Goal: Task Accomplishment & Management: Use online tool/utility

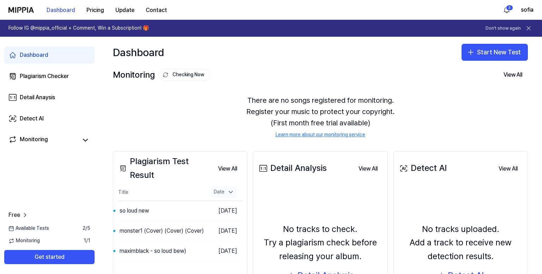
scroll to position [84, 0]
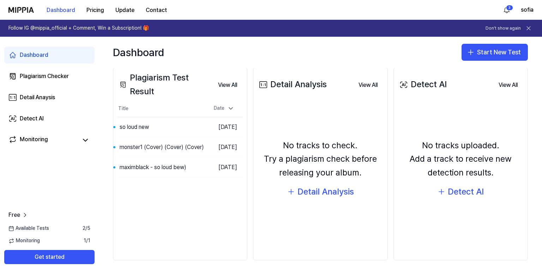
click at [36, 231] on span "Available Tests" at bounding box center [28, 228] width 41 height 7
click at [36, 56] on div "Dashboard" at bounding box center [34, 55] width 29 height 8
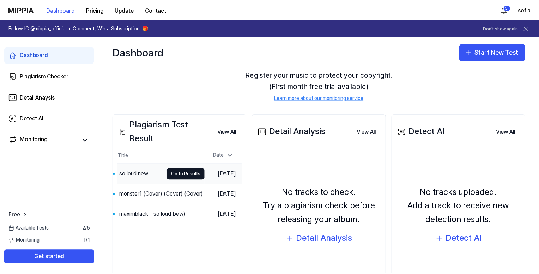
scroll to position [0, 0]
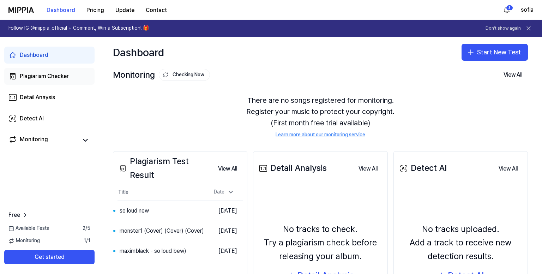
click at [56, 72] on div "Plagiarism Checker" at bounding box center [44, 76] width 49 height 8
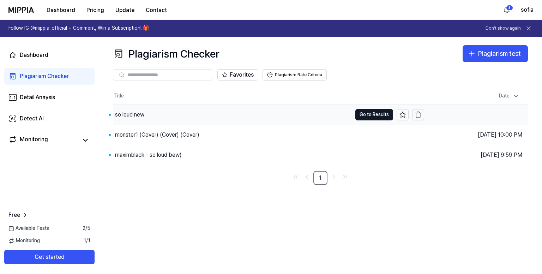
click at [261, 111] on div "so loud new" at bounding box center [232, 115] width 239 height 20
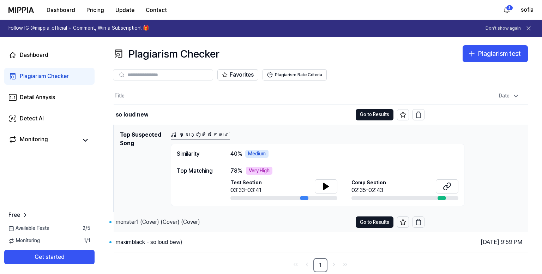
click at [267, 226] on div "monster1 (Cover) (Cover) (Cover)" at bounding box center [233, 222] width 239 height 20
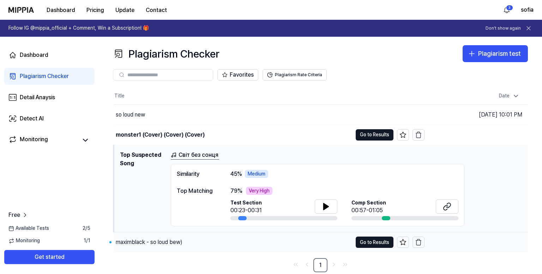
click at [255, 245] on div "maximblack - so loud bew)" at bounding box center [233, 242] width 239 height 20
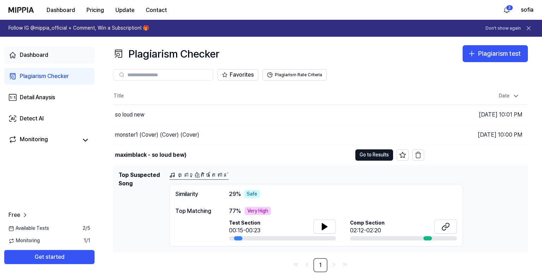
drag, startPoint x: 47, startPoint y: 56, endPoint x: 93, endPoint y: 70, distance: 48.5
click at [46, 56] on div "Dashboard" at bounding box center [34, 55] width 29 height 8
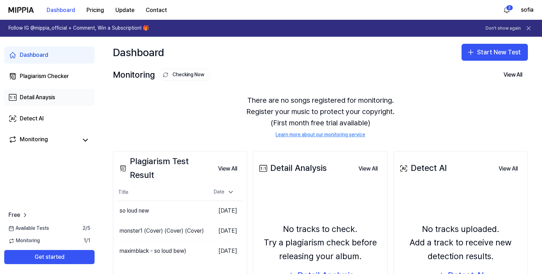
click at [39, 100] on div "Detail Anaysis" at bounding box center [37, 97] width 35 height 8
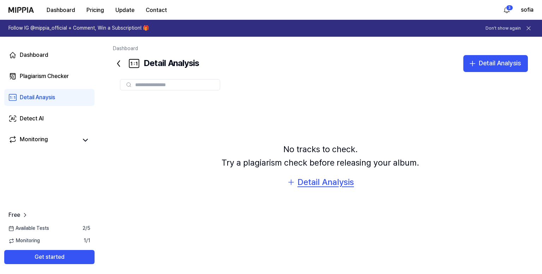
click at [325, 178] on div "Detail Analysis" at bounding box center [326, 181] width 56 height 13
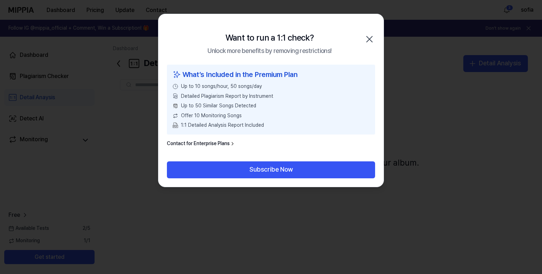
click at [370, 40] on icon "button" at bounding box center [370, 39] width 6 height 6
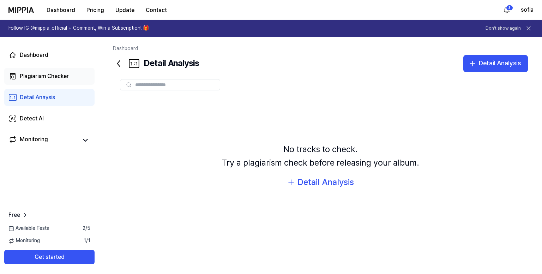
click at [44, 79] on div "Plagiarism Checker" at bounding box center [44, 76] width 49 height 8
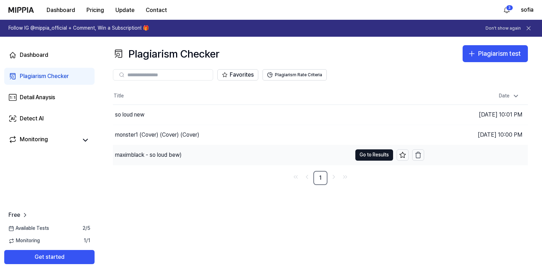
click at [230, 151] on div "maximblack - so loud bew)" at bounding box center [232, 155] width 239 height 20
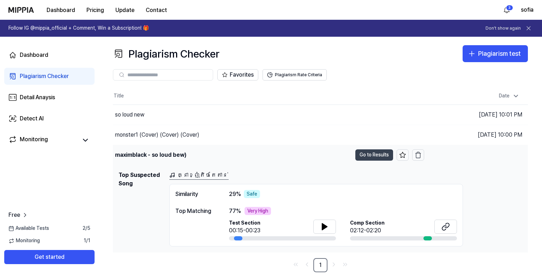
click at [378, 157] on button "Go to Results" at bounding box center [374, 154] width 38 height 11
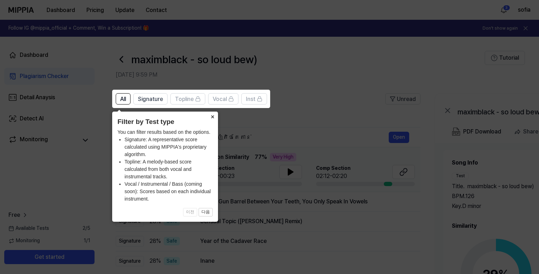
click at [212, 115] on button "×" at bounding box center [212, 117] width 11 height 10
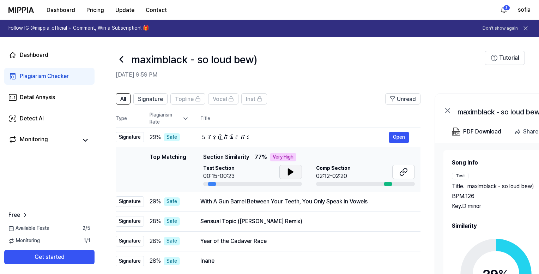
click at [291, 174] on icon at bounding box center [290, 172] width 5 height 6
click at [220, 185] on div at bounding box center [252, 184] width 99 height 4
click at [217, 183] on div at bounding box center [252, 184] width 99 height 4
drag, startPoint x: 212, startPoint y: 183, endPoint x: 226, endPoint y: 183, distance: 13.8
click at [226, 183] on div at bounding box center [252, 184] width 99 height 4
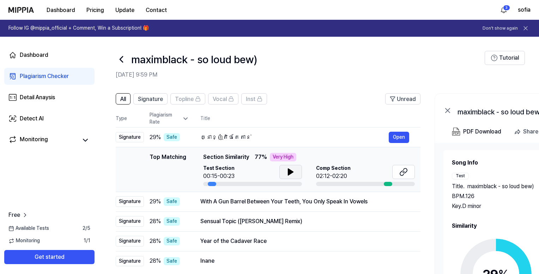
click at [292, 170] on icon at bounding box center [291, 172] width 8 height 8
click at [269, 133] on div "គ្នាខ្ញុំតិចតែតាន់" at bounding box center [295, 137] width 189 height 8
click at [270, 133] on div "គ្នាខ្ញុំតិចតែតាន់" at bounding box center [295, 137] width 189 height 8
click at [395, 136] on button "Open" at bounding box center [399, 137] width 20 height 11
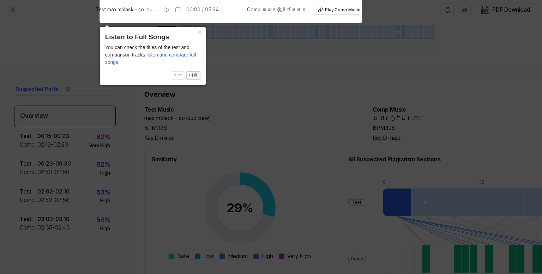
click at [192, 76] on button "다음" at bounding box center [193, 75] width 14 height 8
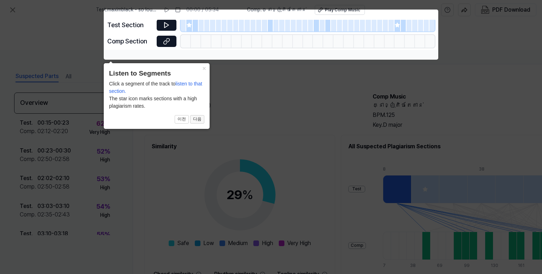
click at [196, 120] on button "다음" at bounding box center [197, 119] width 14 height 8
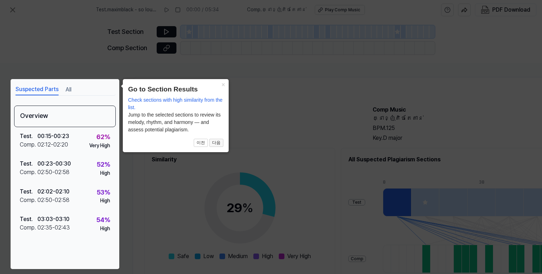
click at [216, 143] on button "다음" at bounding box center [216, 143] width 14 height 8
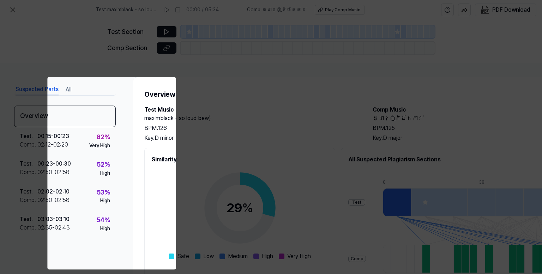
scroll to position [79, 71]
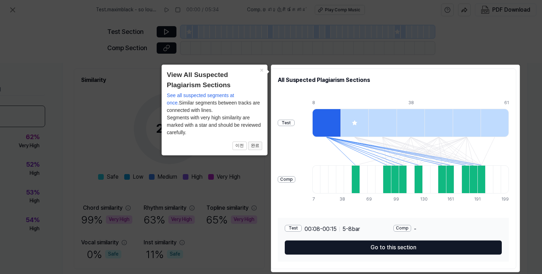
click at [257, 144] on button "완료" at bounding box center [255, 146] width 14 height 8
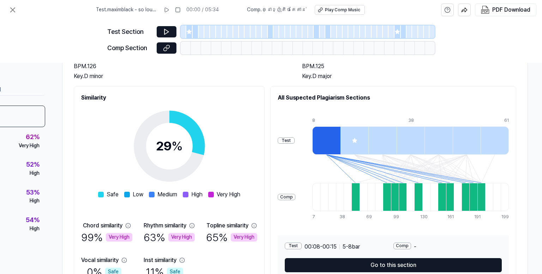
scroll to position [103, 71]
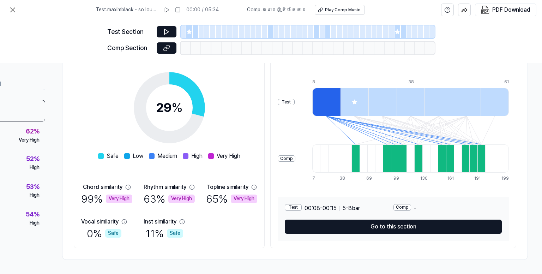
click at [358, 152] on div at bounding box center [356, 158] width 8 height 28
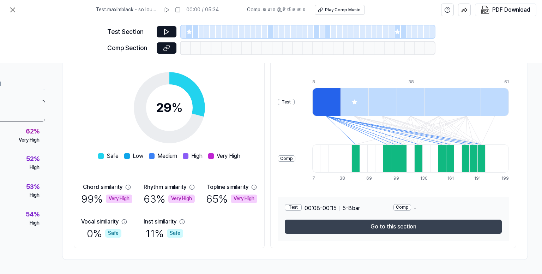
click at [354, 223] on button "Go to this section" at bounding box center [393, 227] width 217 height 14
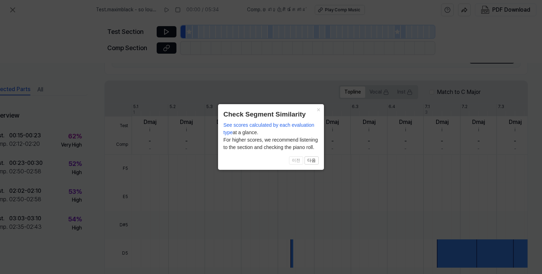
scroll to position [198, 31]
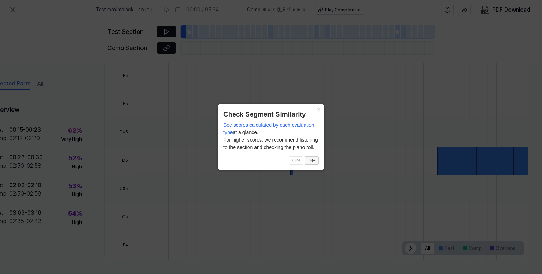
click at [314, 160] on button "다음" at bounding box center [312, 160] width 14 height 8
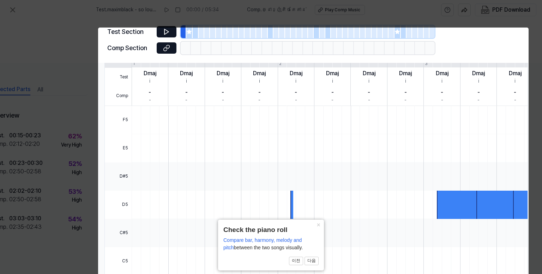
click at [291, 195] on div at bounding box center [292, 205] width 3 height 28
click at [164, 32] on body "Test . maximblack - so loud bew) 00:00 / 05:34 Comp . គ្នាខ្ញុំតិចតែតាន់ Play C…" at bounding box center [271, 137] width 542 height 274
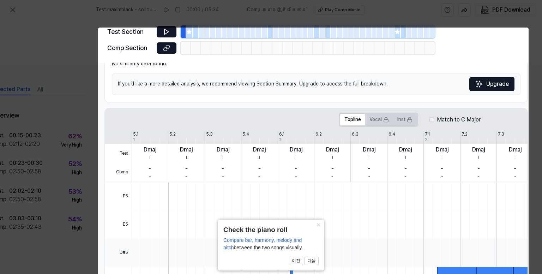
scroll to position [10, 31]
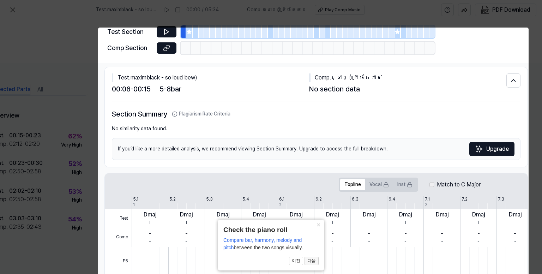
click at [312, 263] on button "다음" at bounding box center [312, 261] width 14 height 8
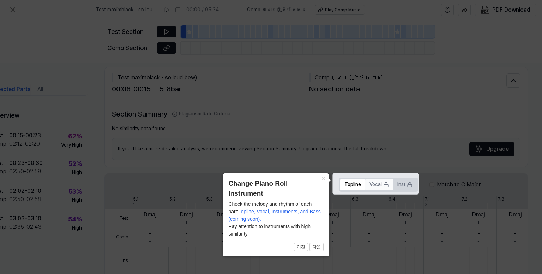
click at [367, 184] on button "Vocal" at bounding box center [379, 184] width 28 height 11
click at [316, 247] on button "다음" at bounding box center [317, 247] width 14 height 8
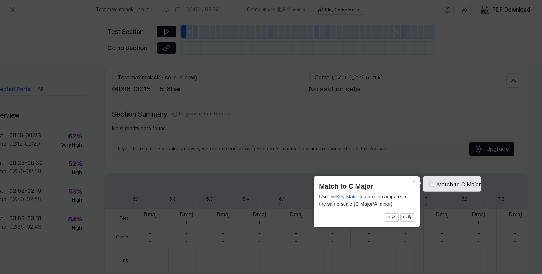
click at [408, 219] on button "다음" at bounding box center [407, 217] width 14 height 8
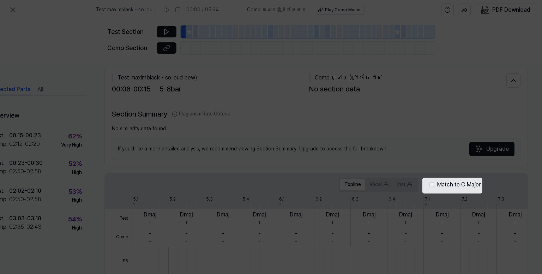
scroll to position [198, 31]
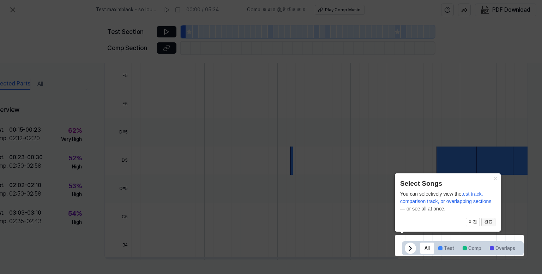
click at [486, 221] on button "완료" at bounding box center [489, 222] width 14 height 8
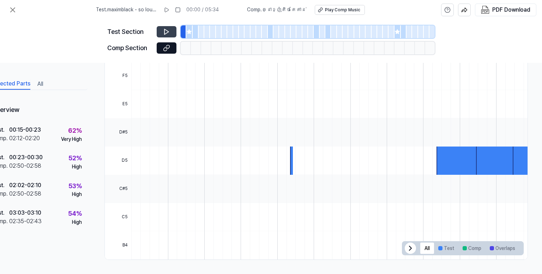
click at [163, 31] on icon at bounding box center [166, 31] width 7 height 7
click at [290, 159] on div at bounding box center [291, 160] width 3 height 28
click at [449, 158] on div at bounding box center [458, 160] width 43 height 28
click at [189, 32] on icon at bounding box center [189, 31] width 5 height 5
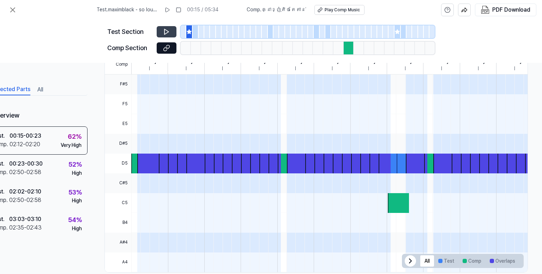
scroll to position [212, 31]
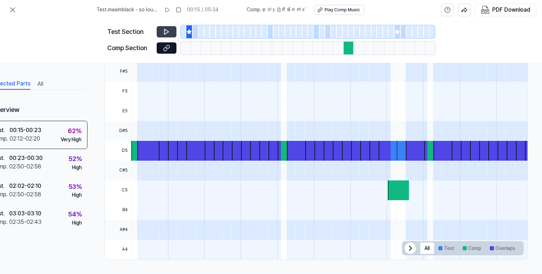
click at [165, 33] on icon at bounding box center [167, 31] width 4 height 5
click at [267, 32] on div at bounding box center [265, 31] width 6 height 13
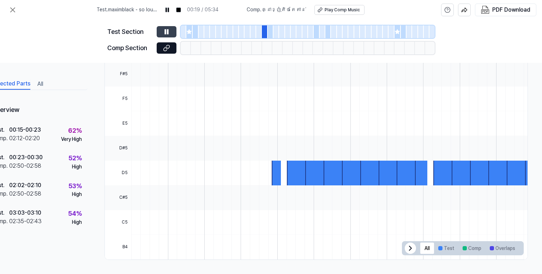
scroll to position [198, 31]
click at [268, 33] on div at bounding box center [271, 31] width 6 height 13
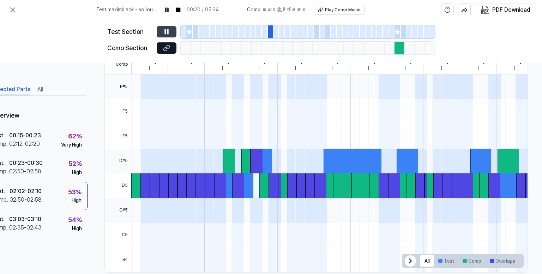
scroll to position [212, 31]
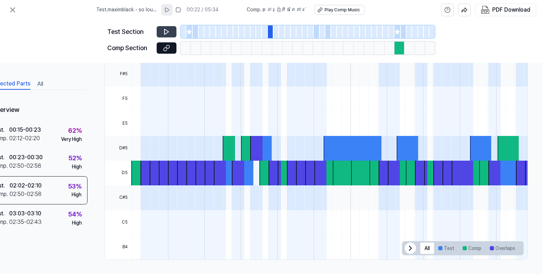
click at [169, 9] on icon at bounding box center [167, 10] width 4 height 4
click at [315, 34] on div at bounding box center [317, 31] width 6 height 13
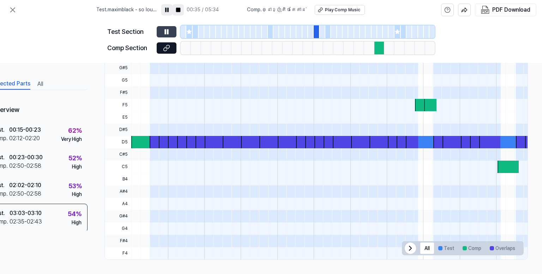
click at [181, 10] on icon at bounding box center [178, 10] width 6 height 6
click at [169, 10] on icon at bounding box center [167, 10] width 4 height 4
click at [326, 31] on div at bounding box center [328, 31] width 6 height 13
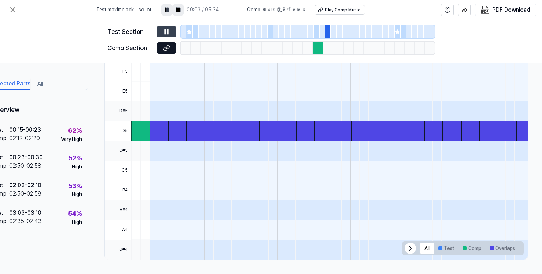
click at [181, 10] on icon at bounding box center [178, 10] width 6 height 6
click at [169, 11] on icon at bounding box center [167, 10] width 6 height 6
click at [230, 36] on div at bounding box center [230, 31] width 6 height 13
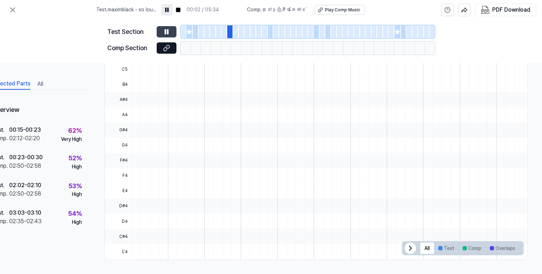
scroll to position [198, 31]
click at [180, 10] on rect at bounding box center [178, 10] width 4 height 4
click at [169, 12] on icon at bounding box center [167, 10] width 6 height 6
click at [374, 34] on div at bounding box center [375, 31] width 6 height 13
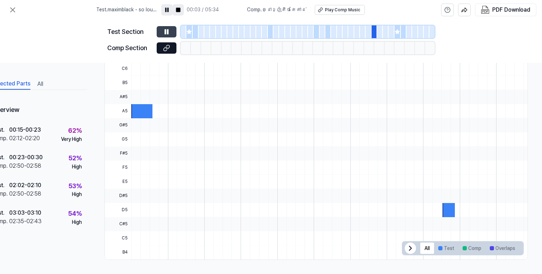
click at [180, 8] on rect at bounding box center [178, 10] width 4 height 4
click at [169, 9] on icon at bounding box center [167, 10] width 6 height 6
click at [397, 33] on icon at bounding box center [397, 31] width 5 height 5
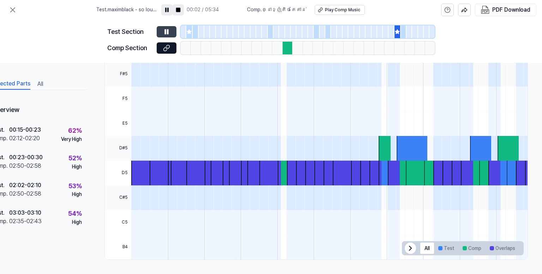
click at [180, 10] on rect at bounding box center [178, 10] width 4 height 4
click at [169, 9] on icon at bounding box center [167, 10] width 4 height 4
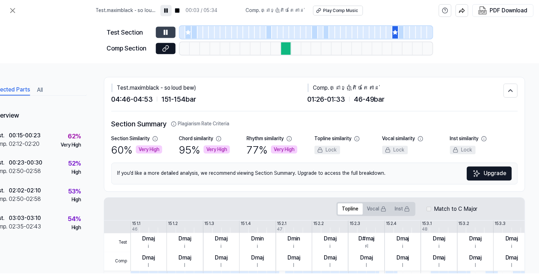
scroll to position [0, 31]
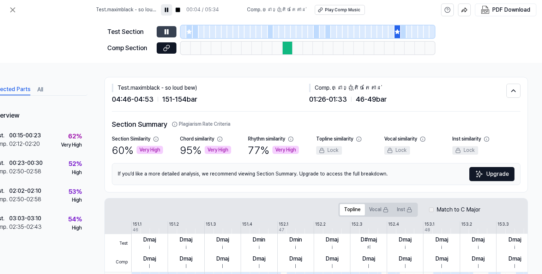
click at [287, 51] on div at bounding box center [288, 48] width 10 height 13
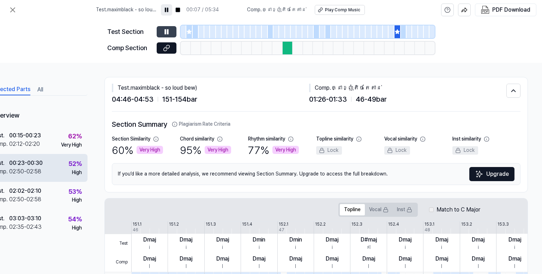
click at [48, 163] on div "Test . 00:23 - 00:30 Comp . 02:50 - 02:58 52 % High" at bounding box center [37, 168] width 102 height 28
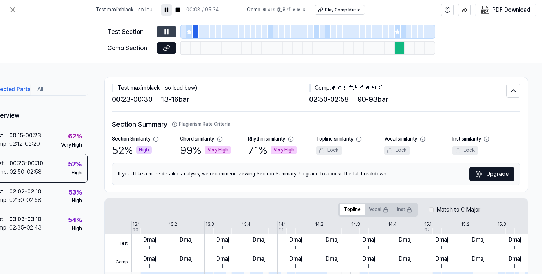
click at [161, 34] on button at bounding box center [167, 31] width 20 height 11
click at [165, 34] on icon at bounding box center [167, 31] width 4 height 5
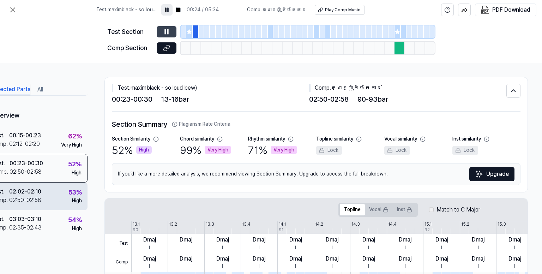
click at [55, 201] on div "Test . 02:02 - 02:10 Comp . 02:50 - 02:58 53 % High" at bounding box center [37, 197] width 102 height 28
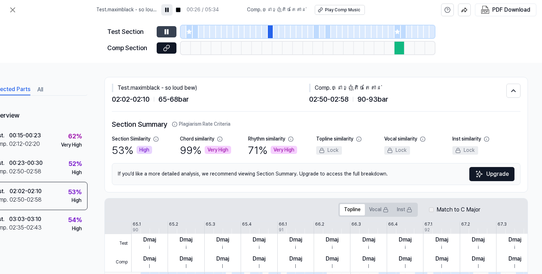
click at [269, 35] on div at bounding box center [271, 31] width 6 height 13
click at [126, 33] on div "Test Section" at bounding box center [129, 32] width 45 height 10
click at [130, 32] on div "Test Section" at bounding box center [129, 32] width 45 height 10
click at [166, 32] on icon at bounding box center [166, 31] width 7 height 7
click at [10, 11] on icon at bounding box center [12, 10] width 8 height 8
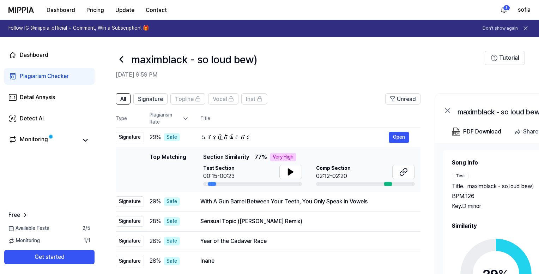
scroll to position [71, 0]
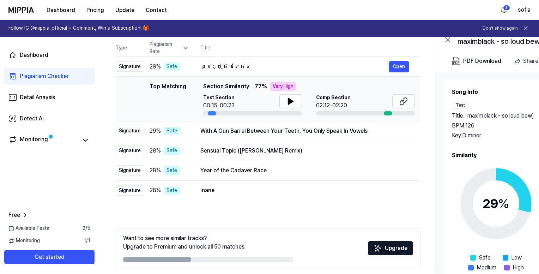
click at [225, 108] on div "00:15-00:23" at bounding box center [218, 105] width 31 height 8
click at [226, 113] on div at bounding box center [252, 113] width 99 height 4
click at [255, 112] on div at bounding box center [252, 113] width 99 height 4
click at [196, 134] on td "With A Gun Barrel Between Your Teeth, You Only Speak In Vowels Open" at bounding box center [305, 131] width 232 height 20
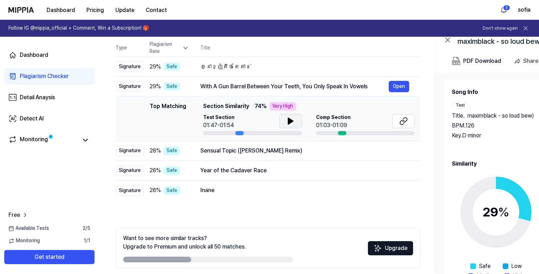
click at [292, 119] on icon at bounding box center [291, 121] width 8 height 8
click at [304, 155] on div "Sensual Topic ([PERSON_NAME] Remix)" at bounding box center [295, 150] width 189 height 8
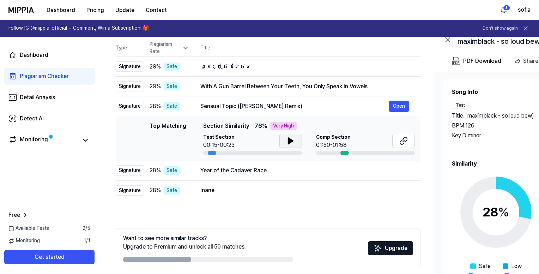
click at [287, 139] on icon at bounding box center [291, 141] width 8 height 8
click at [277, 173] on div "Year of the Cadaver Race" at bounding box center [295, 170] width 189 height 8
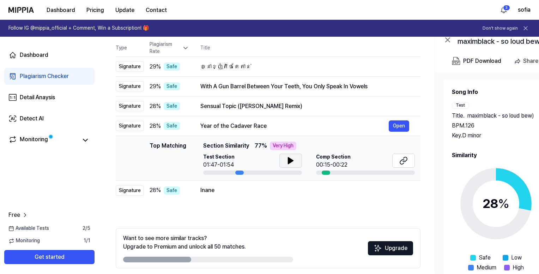
click at [287, 155] on button at bounding box center [291, 161] width 23 height 14
click at [267, 197] on td "Inane Open" at bounding box center [305, 190] width 232 height 20
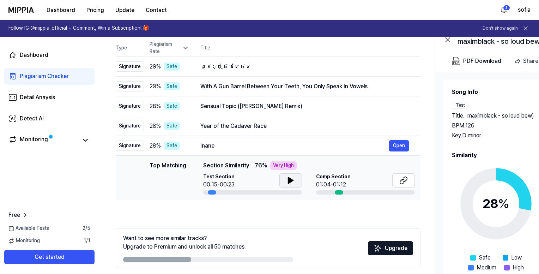
click at [292, 177] on icon at bounding box center [291, 180] width 8 height 8
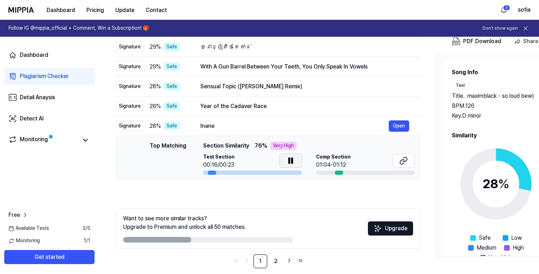
scroll to position [99, 0]
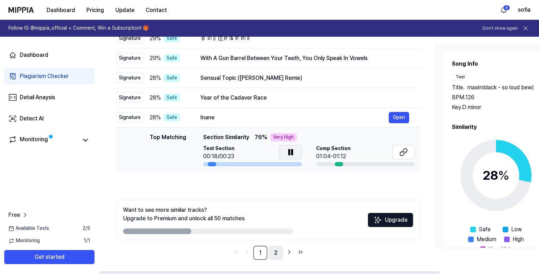
click at [275, 253] on link "2" at bounding box center [276, 253] width 14 height 14
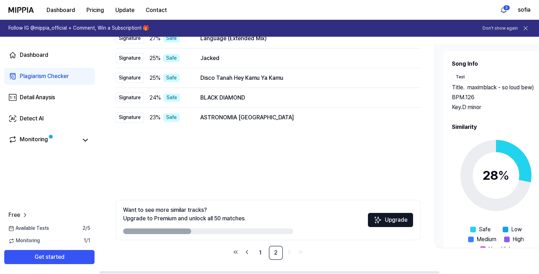
scroll to position [0, 0]
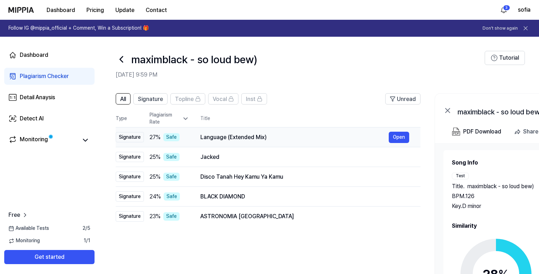
click at [298, 137] on div "Language (Extended Mix)" at bounding box center [295, 137] width 189 height 8
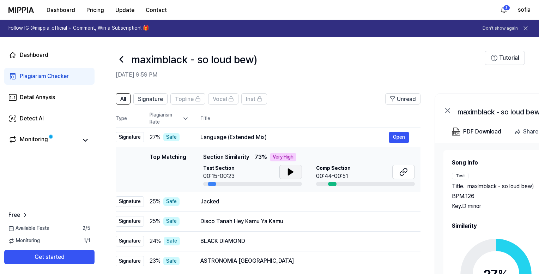
click at [287, 173] on icon at bounding box center [291, 172] width 8 height 8
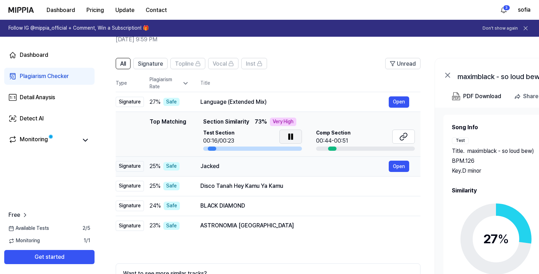
click at [258, 174] on td "Jacked Open" at bounding box center [305, 166] width 232 height 20
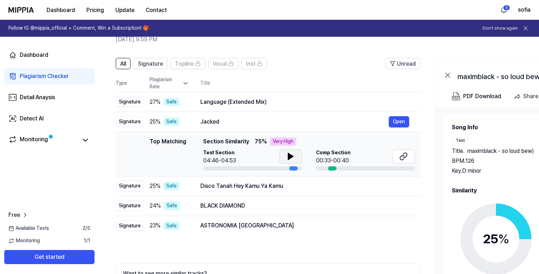
click at [288, 154] on icon at bounding box center [290, 156] width 5 height 6
click at [297, 186] on div "Disco Tanah Hey Kamu Ya Kamu" at bounding box center [295, 186] width 189 height 8
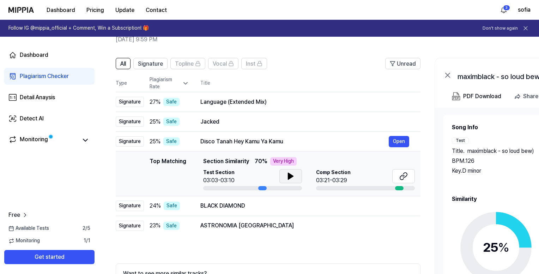
click at [290, 175] on icon at bounding box center [290, 176] width 5 height 6
click at [281, 207] on div "BLACK DIAMOND" at bounding box center [295, 206] width 189 height 8
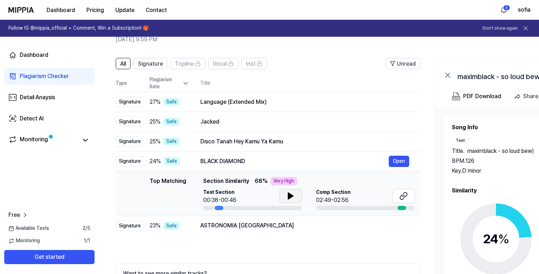
click at [288, 195] on icon at bounding box center [290, 196] width 5 height 6
click at [283, 228] on div "ASTRONOMIA [GEOGRAPHIC_DATA]" at bounding box center [295, 225] width 189 height 8
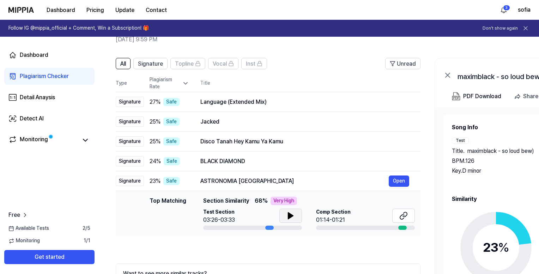
click at [291, 214] on icon at bounding box center [290, 216] width 5 height 6
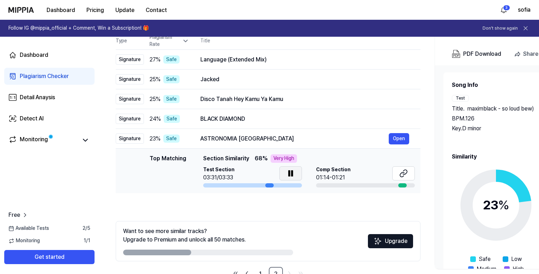
scroll to position [99, 0]
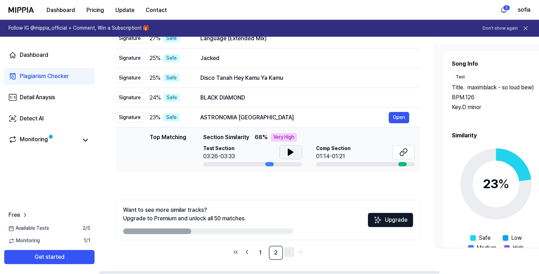
click at [289, 252] on icon "Go to next page" at bounding box center [289, 252] width 7 height 8
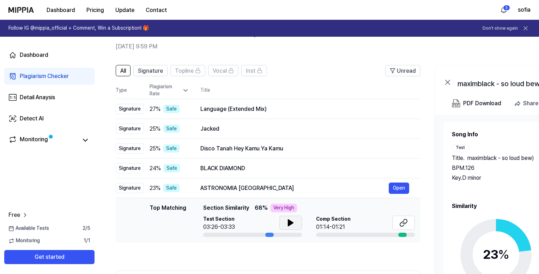
scroll to position [0, 0]
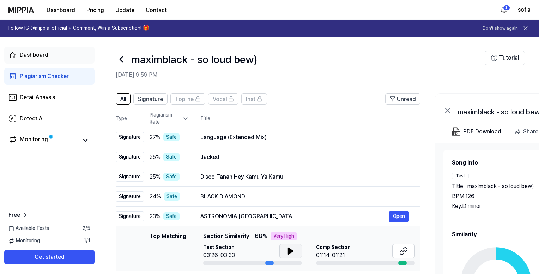
click at [36, 53] on div "Dashboard" at bounding box center [34, 55] width 29 height 8
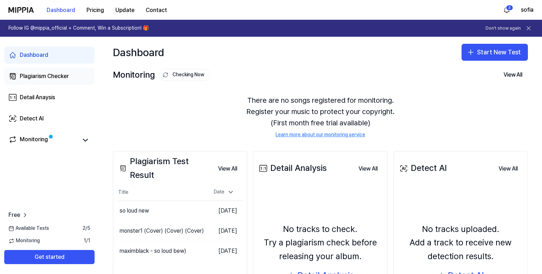
click at [53, 79] on div "Plagiarism Checker" at bounding box center [44, 76] width 49 height 8
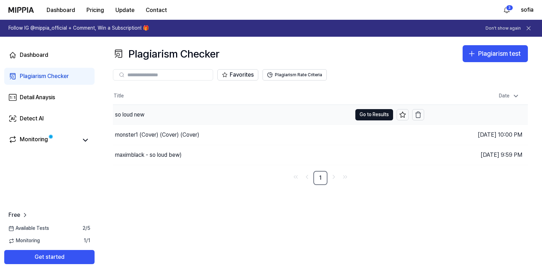
click at [233, 119] on div "so loud new" at bounding box center [232, 115] width 239 height 20
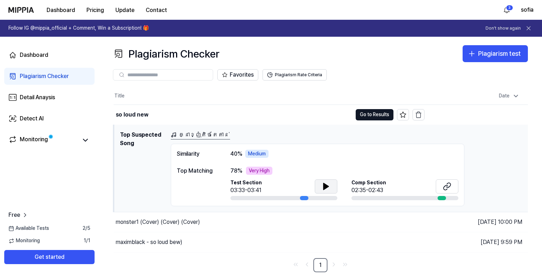
click at [325, 187] on icon at bounding box center [326, 186] width 5 height 6
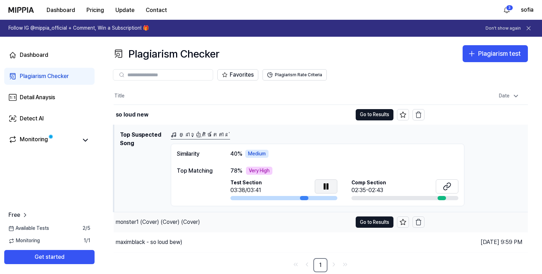
click at [233, 223] on div "monster1 (Cover) (Cover) (Cover)" at bounding box center [233, 222] width 239 height 20
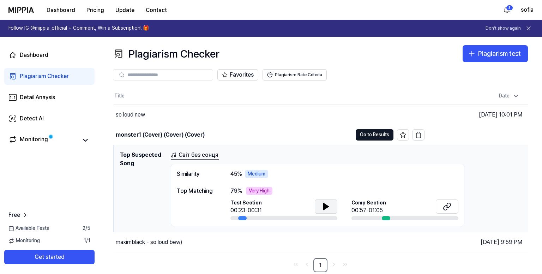
click at [326, 205] on icon at bounding box center [326, 206] width 5 height 6
click at [308, 187] on div "79 % Very High" at bounding box center [345, 191] width 228 height 8
click at [335, 264] on icon "Go to next page" at bounding box center [333, 264] width 7 height 8
click at [334, 262] on icon "Go to next page" at bounding box center [333, 264] width 7 height 8
click at [333, 264] on icon "Go to next page" at bounding box center [333, 264] width 7 height 8
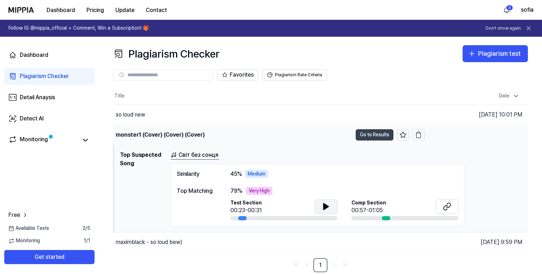
click at [382, 133] on button "Go to Results" at bounding box center [375, 134] width 38 height 11
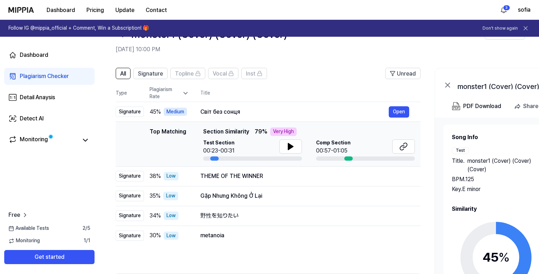
scroll to position [35, 0]
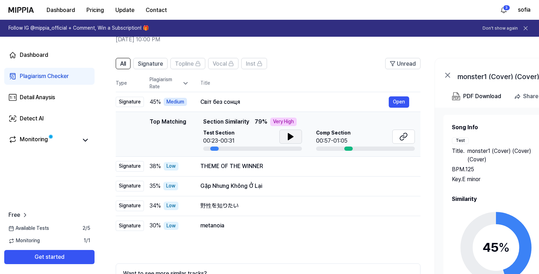
click at [295, 132] on button at bounding box center [291, 137] width 23 height 14
click at [285, 163] on div "THEME OF THE WINNER" at bounding box center [295, 166] width 189 height 8
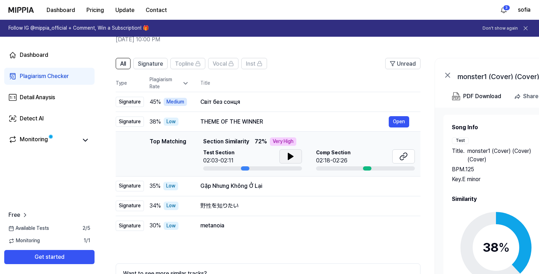
click at [289, 157] on icon at bounding box center [290, 156] width 5 height 6
click at [282, 188] on div "Gặp Nhưng Không Ở Lại" at bounding box center [295, 186] width 189 height 8
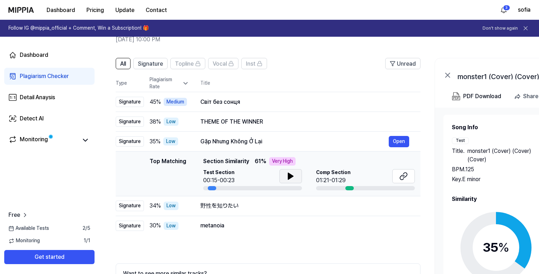
click at [291, 173] on icon at bounding box center [291, 176] width 8 height 8
click at [277, 210] on div "野性を知りたい" at bounding box center [295, 206] width 189 height 8
click at [266, 221] on div "metanoia Open" at bounding box center [305, 225] width 209 height 8
click at [290, 221] on div "metanoia Open" at bounding box center [305, 225] width 209 height 8
click at [273, 210] on div "野性を知りたい Open" at bounding box center [305, 205] width 209 height 11
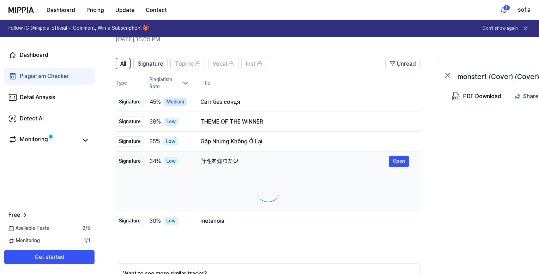
click at [197, 205] on div "All Signature Topline Vocal Inst Unread All Signature Topline Vocal Inst Type P…" at bounding box center [268, 190] width 305 height 265
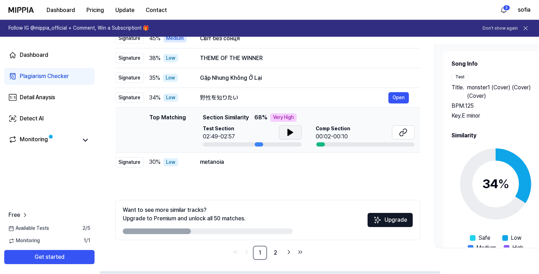
click at [288, 136] on button at bounding box center [290, 132] width 23 height 14
click at [214, 161] on div "metanoia" at bounding box center [294, 162] width 189 height 8
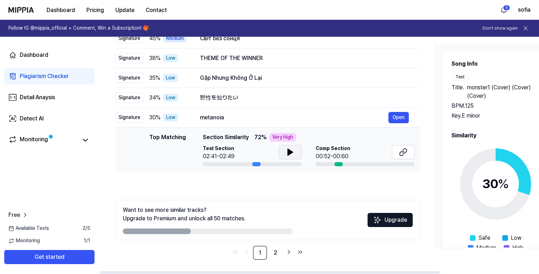
click at [282, 150] on button at bounding box center [290, 152] width 23 height 14
click at [279, 253] on link "2" at bounding box center [276, 253] width 14 height 14
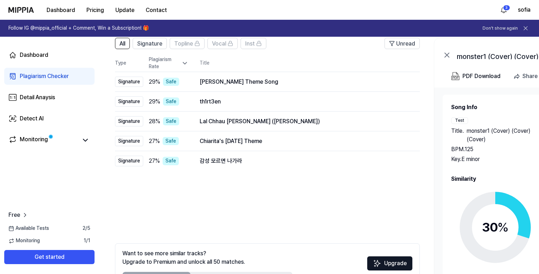
scroll to position [0, 0]
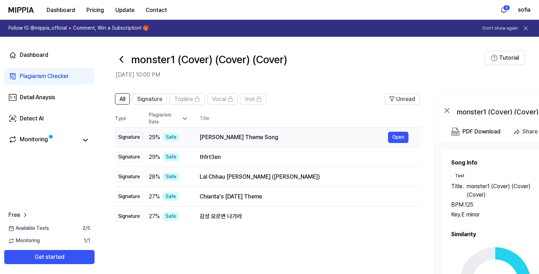
click at [228, 134] on div "[PERSON_NAME] Theme Song" at bounding box center [294, 137] width 189 height 8
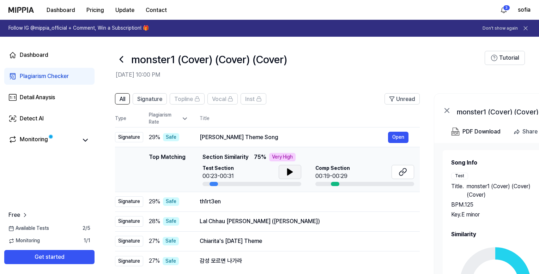
click at [288, 169] on icon at bounding box center [290, 172] width 5 height 6
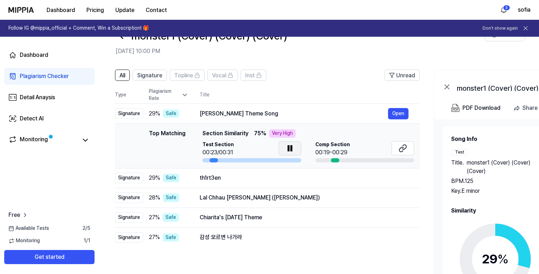
scroll to position [35, 0]
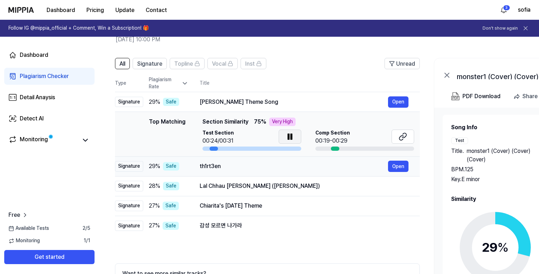
click at [249, 166] on div "th1rt3en" at bounding box center [294, 166] width 189 height 8
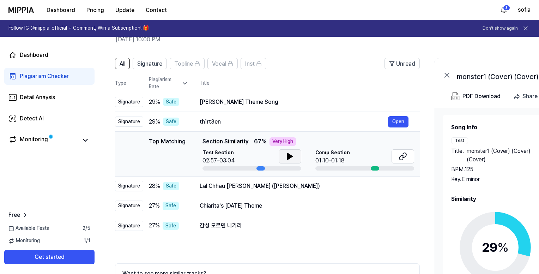
click at [285, 160] on button at bounding box center [290, 156] width 23 height 14
click at [300, 189] on div "Lal Chhau [PERSON_NAME] ([PERSON_NAME])" at bounding box center [294, 186] width 189 height 8
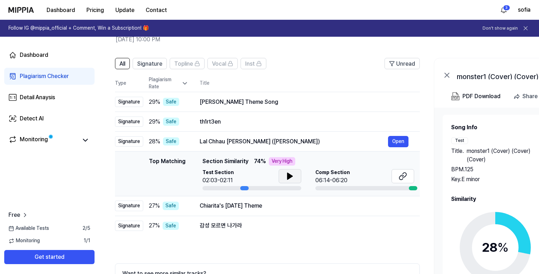
click at [288, 177] on icon at bounding box center [290, 176] width 5 height 6
click at [288, 208] on div "Chiarita's [DATE] Theme" at bounding box center [294, 206] width 189 height 8
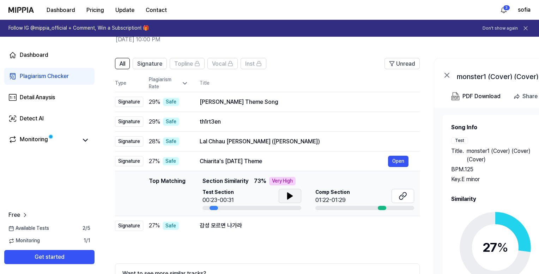
click at [295, 196] on button at bounding box center [290, 196] width 23 height 14
click at [272, 227] on div "감성 모르면 나가라" at bounding box center [294, 225] width 189 height 8
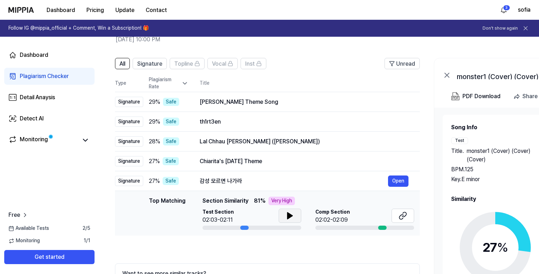
click at [290, 217] on icon at bounding box center [290, 215] width 8 height 8
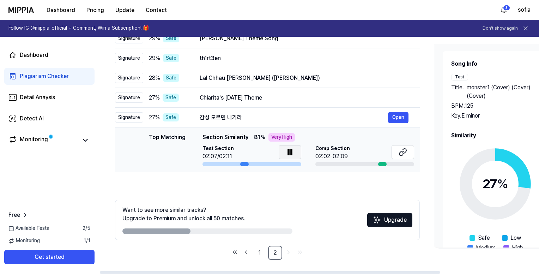
click at [294, 253] on ul "1 2" at bounding box center [267, 253] width 75 height 14
click at [292, 254] on icon "Go to next page" at bounding box center [288, 252] width 7 height 8
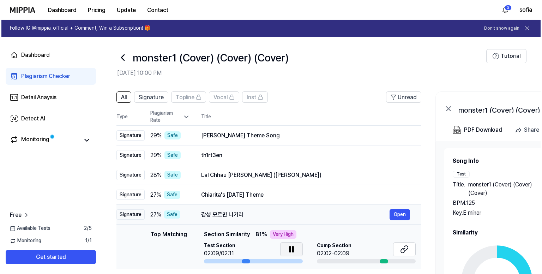
scroll to position [0, 0]
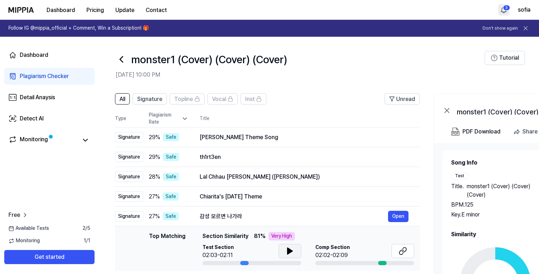
click at [505, 9] on html "Dashboard Pricing Update Contact 3 sofia Follow IG @mippia_official + Comment, …" at bounding box center [269, 137] width 539 height 274
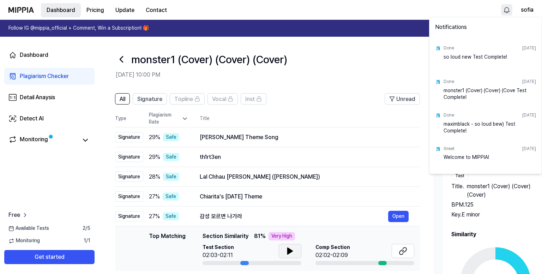
click at [64, 7] on html "Dashboard Pricing Update Contact [PERSON_NAME] Follow IG @mippia_official + Com…" at bounding box center [271, 137] width 542 height 274
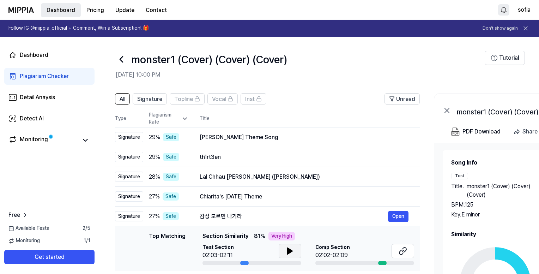
click at [65, 9] on button "Dashboard" at bounding box center [61, 10] width 40 height 14
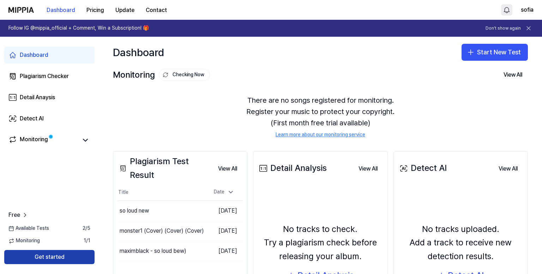
click at [68, 253] on button "Get started" at bounding box center [49, 257] width 90 height 14
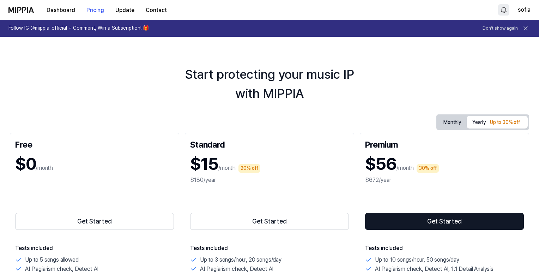
click at [23, 2] on div "Dashboard Pricing Update Contact" at bounding box center [90, 9] width 164 height 19
click at [24, 6] on div "Dashboard Pricing Update Contact" at bounding box center [90, 9] width 164 height 19
click at [57, 10] on button "Dashboard" at bounding box center [61, 10] width 40 height 14
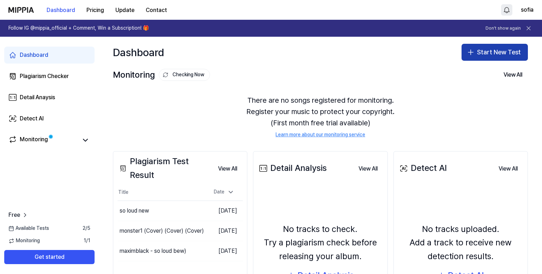
drag, startPoint x: 484, startPoint y: 60, endPoint x: 481, endPoint y: 61, distance: 3.8
click at [483, 60] on button "Start New Test" at bounding box center [495, 52] width 66 height 17
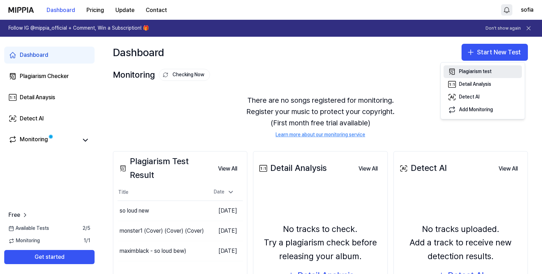
click at [478, 73] on div "Plagiarism test" at bounding box center [475, 71] width 32 height 7
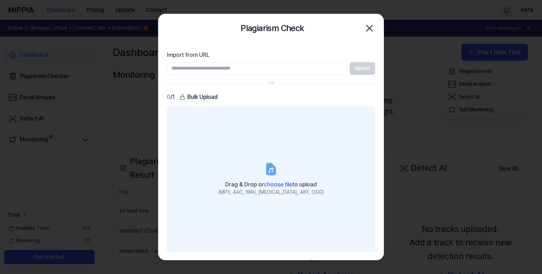
click at [269, 165] on icon at bounding box center [271, 168] width 8 height 11
click at [0, 0] on input "Drag & Drop or choose file to upload (MP3, AAC, WAV, [MEDICAL_DATA], AIFF, OGG)" at bounding box center [0, 0] width 0 height 0
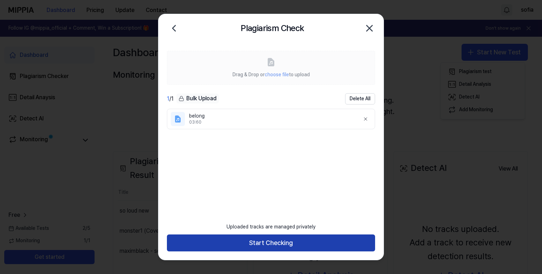
click at [257, 240] on button "Start Checking" at bounding box center [271, 242] width 208 height 17
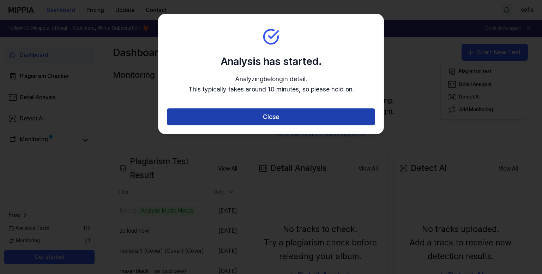
click at [288, 119] on button "Close" at bounding box center [271, 116] width 208 height 17
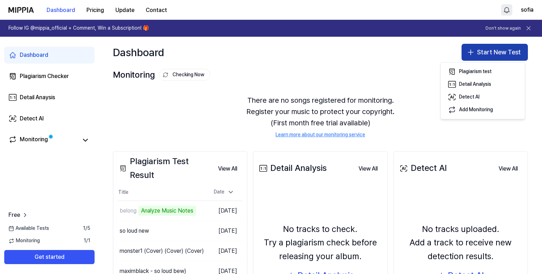
click at [488, 51] on button "Start New Test" at bounding box center [495, 52] width 66 height 17
click at [480, 53] on button "Start New Test" at bounding box center [495, 52] width 66 height 17
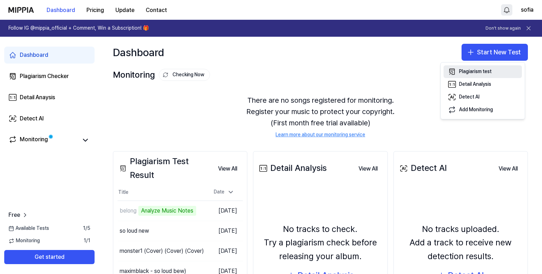
click at [474, 71] on div "Plagiarism test" at bounding box center [475, 71] width 32 height 7
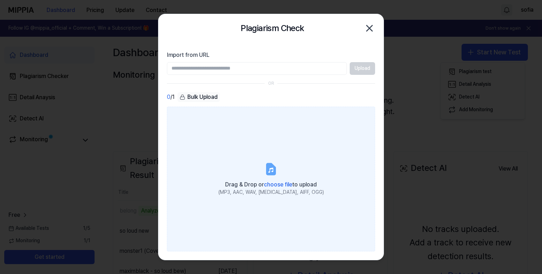
click at [262, 173] on label "Drag & Drop or choose file to upload (MP3, AAC, WAV, [MEDICAL_DATA], AIFF, OGG)" at bounding box center [271, 179] width 208 height 145
click at [0, 0] on input "Drag & Drop or choose file to upload (MP3, AAC, WAV, [MEDICAL_DATA], AIFF, OGG)" at bounding box center [0, 0] width 0 height 0
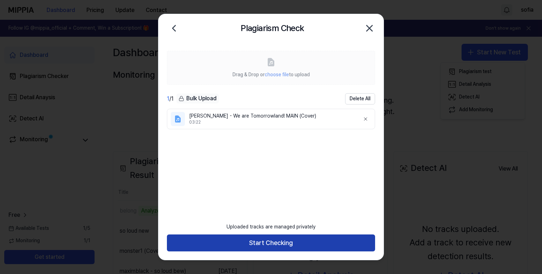
click at [281, 244] on button "Start Checking" at bounding box center [271, 242] width 208 height 17
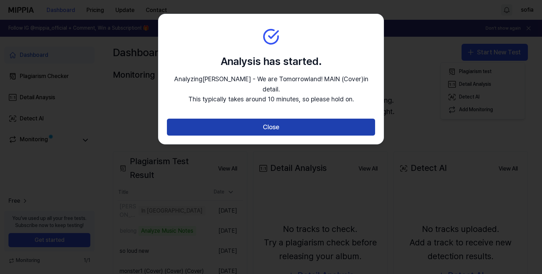
click at [296, 119] on button "Close" at bounding box center [271, 127] width 208 height 17
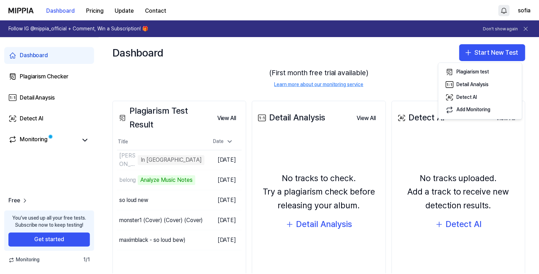
scroll to position [84, 0]
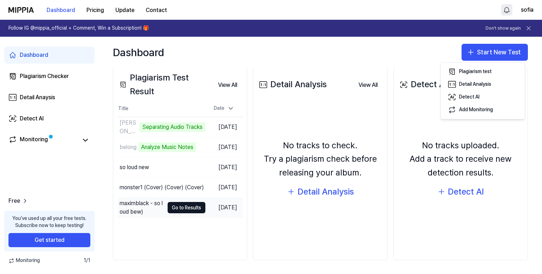
click at [152, 208] on div "maximblack - so loud bew)" at bounding box center [142, 207] width 44 height 17
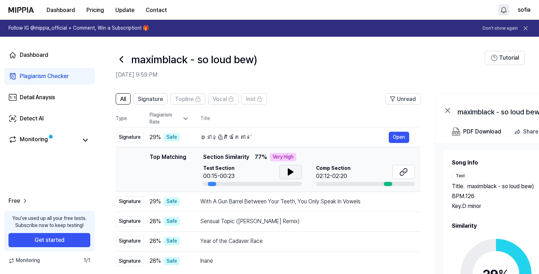
click at [294, 171] on icon at bounding box center [291, 172] width 8 height 8
click at [213, 205] on div "With A Gun Barrel Between Your Teeth, You Only Speak In Vowels" at bounding box center [295, 201] width 189 height 8
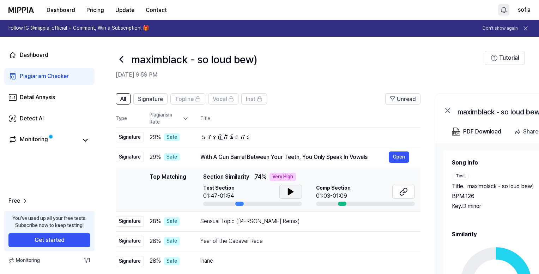
click at [288, 188] on button at bounding box center [291, 192] width 23 height 14
click at [301, 219] on div "Sensual Topic ([PERSON_NAME] Remix)" at bounding box center [295, 221] width 189 height 8
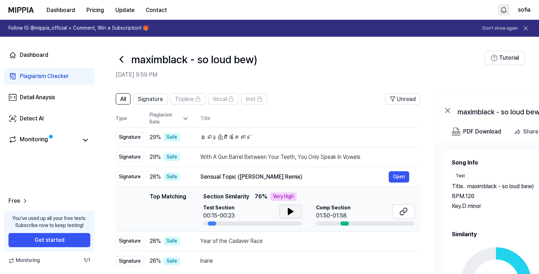
click at [285, 209] on button at bounding box center [291, 211] width 23 height 14
click at [287, 248] on td "Year of the Cadaver Race Open" at bounding box center [305, 241] width 232 height 20
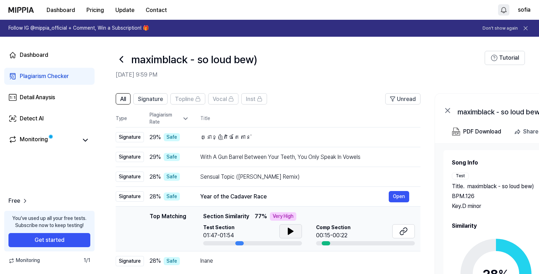
click at [288, 230] on icon at bounding box center [290, 231] width 5 height 6
click at [262, 263] on div "Inane" at bounding box center [295, 261] width 189 height 8
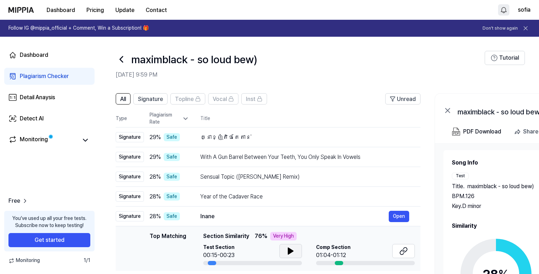
click at [287, 250] on icon at bounding box center [291, 251] width 8 height 8
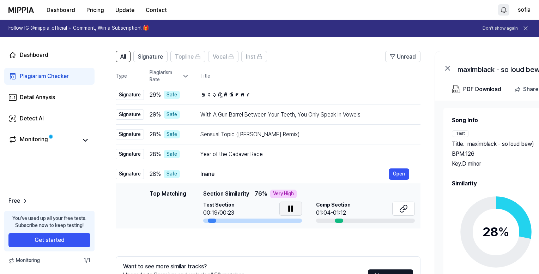
scroll to position [99, 0]
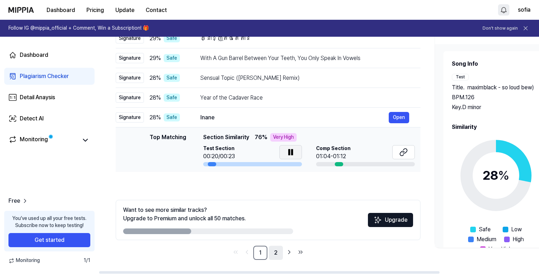
click at [280, 253] on link "2" at bounding box center [276, 253] width 14 height 14
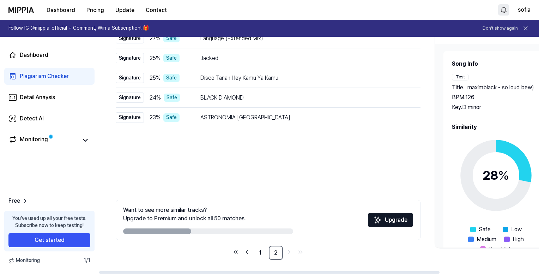
scroll to position [0, 0]
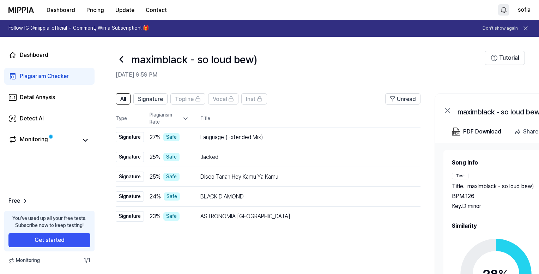
click at [261, 114] on th "Title" at bounding box center [311, 118] width 220 height 17
click at [264, 137] on div "Language (Extended Mix)" at bounding box center [295, 137] width 189 height 8
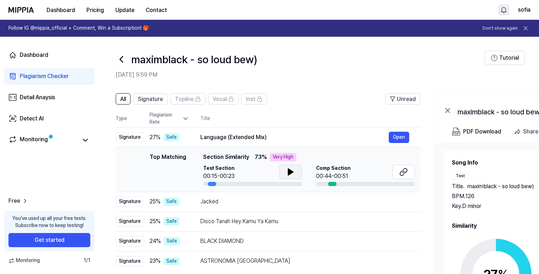
click at [287, 175] on icon at bounding box center [291, 172] width 8 height 8
click at [284, 198] on div "Jacked" at bounding box center [295, 201] width 189 height 8
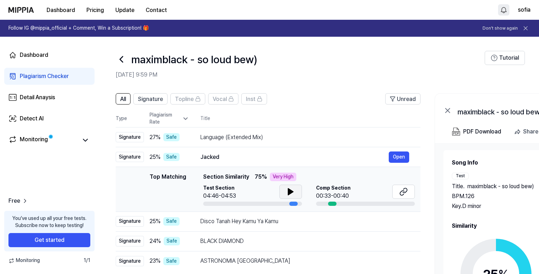
click at [290, 193] on icon at bounding box center [290, 192] width 5 height 6
click at [304, 222] on div "Disco Tanah Hey Kamu Ya Kamu" at bounding box center [295, 221] width 189 height 8
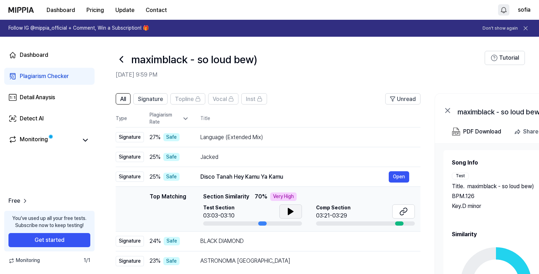
click at [291, 211] on icon at bounding box center [290, 211] width 5 height 6
click at [283, 241] on div "BLACK DIAMOND" at bounding box center [295, 241] width 189 height 8
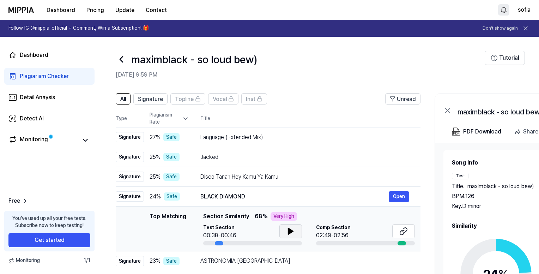
click at [289, 230] on icon at bounding box center [290, 231] width 5 height 6
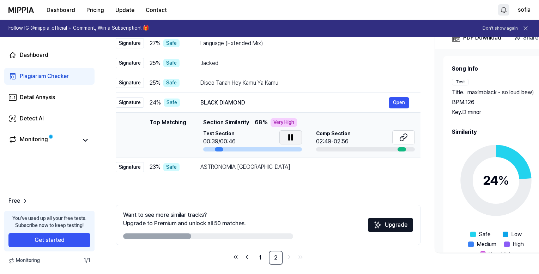
scroll to position [99, 0]
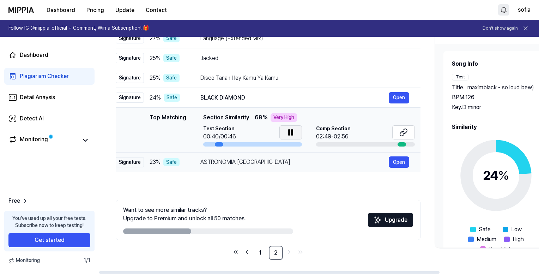
click at [284, 167] on div "ASTRONOMIA BRAZIL Open" at bounding box center [305, 161] width 209 height 11
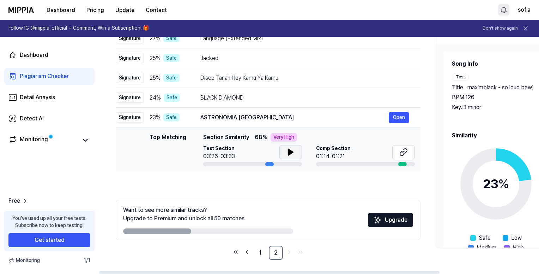
click at [291, 154] on icon at bounding box center [291, 152] width 8 height 8
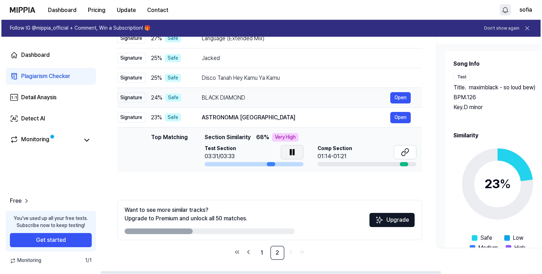
scroll to position [0, 0]
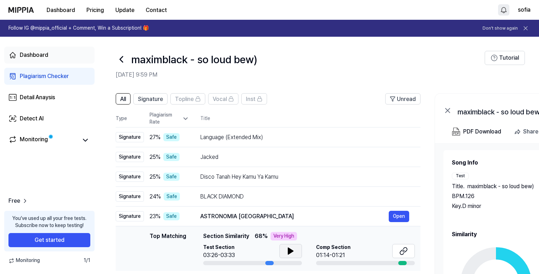
click at [42, 58] on div "Dashboard" at bounding box center [34, 55] width 29 height 8
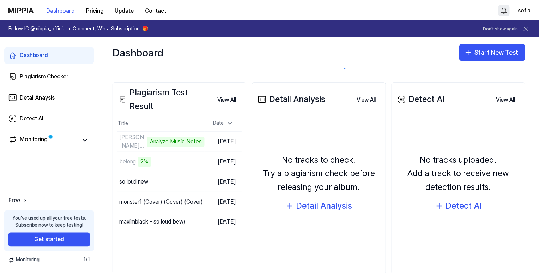
scroll to position [71, 0]
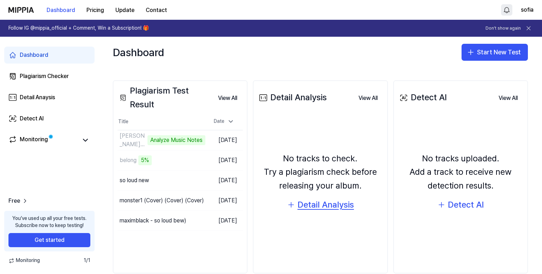
click at [324, 207] on div "Detail Analysis" at bounding box center [326, 204] width 56 height 13
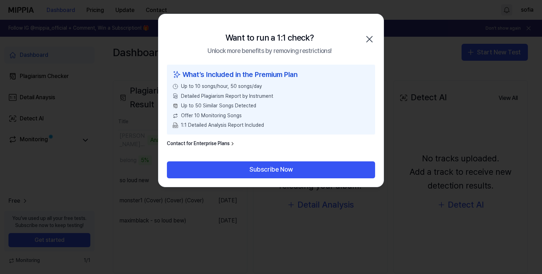
click at [371, 35] on icon "button" at bounding box center [369, 39] width 11 height 11
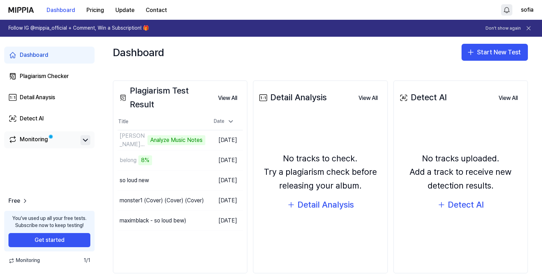
click at [86, 136] on icon at bounding box center [85, 140] width 8 height 8
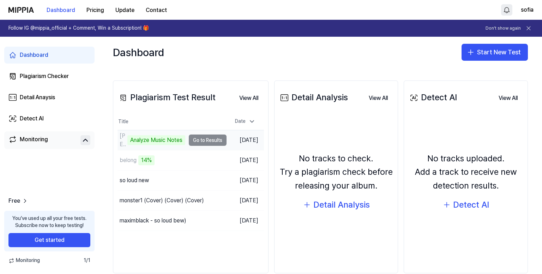
click at [163, 137] on div "Analyze Music Notes" at bounding box center [156, 140] width 58 height 10
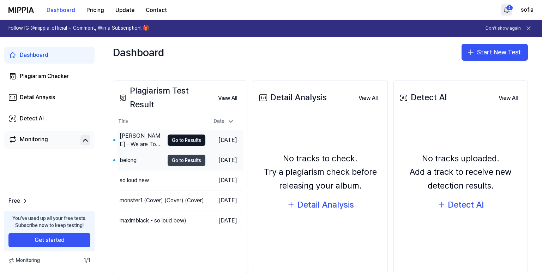
click at [178, 161] on button "Go to Results" at bounding box center [187, 160] width 38 height 11
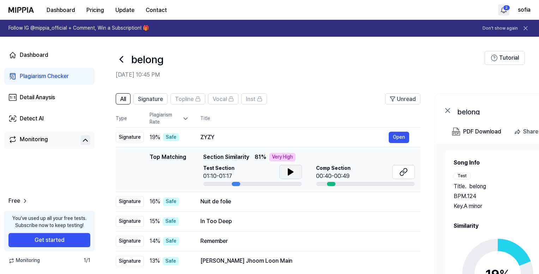
click at [287, 171] on icon at bounding box center [291, 172] width 8 height 8
click at [291, 170] on icon at bounding box center [291, 172] width 8 height 8
click at [270, 201] on div "Nuit de folie" at bounding box center [295, 201] width 189 height 8
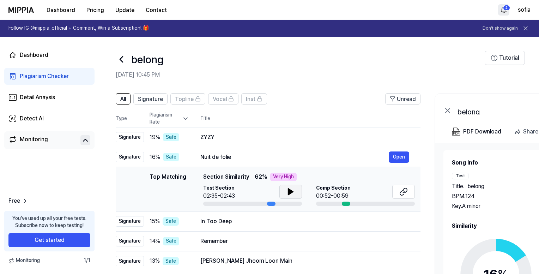
click at [288, 189] on icon at bounding box center [290, 192] width 5 height 6
click at [260, 223] on div "In Too Deep" at bounding box center [295, 221] width 189 height 8
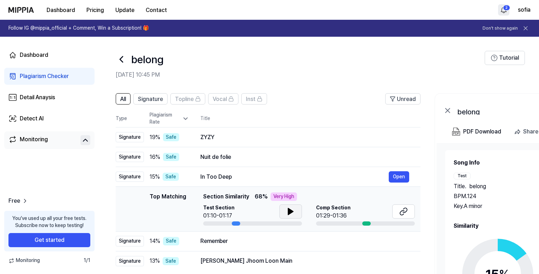
click at [291, 213] on icon at bounding box center [290, 211] width 5 height 6
click at [255, 243] on div "Remember" at bounding box center [295, 241] width 189 height 8
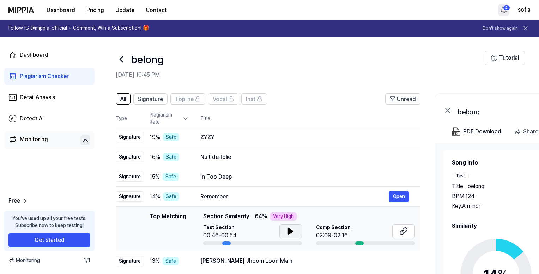
click at [287, 234] on icon at bounding box center [291, 231] width 8 height 8
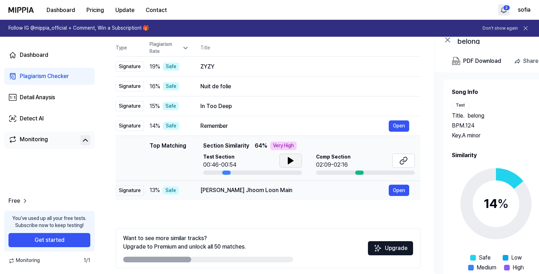
click at [294, 191] on div "[PERSON_NAME] Jhoom Loon Main" at bounding box center [295, 190] width 189 height 8
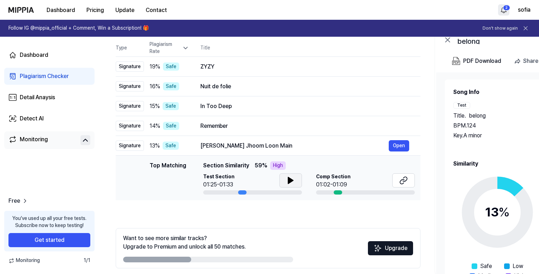
click at [289, 178] on icon at bounding box center [290, 180] width 5 height 6
click at [395, 142] on button "Open" at bounding box center [399, 145] width 20 height 11
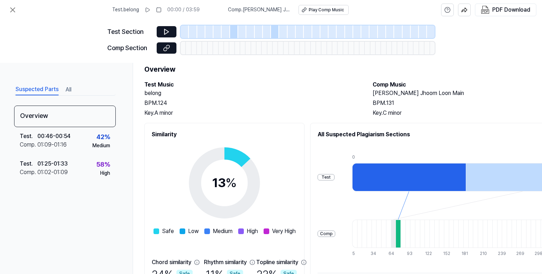
scroll to position [0, 0]
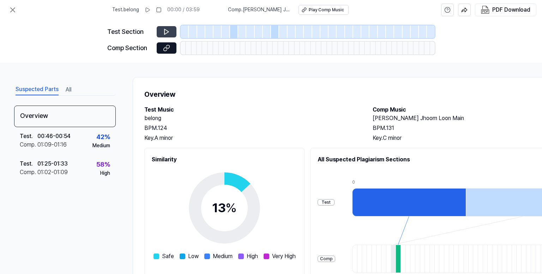
click at [164, 32] on icon at bounding box center [166, 31] width 7 height 7
click at [167, 33] on icon at bounding box center [167, 31] width 4 height 5
click at [164, 31] on icon at bounding box center [166, 31] width 7 height 7
click at [13, 12] on icon at bounding box center [12, 10] width 8 height 8
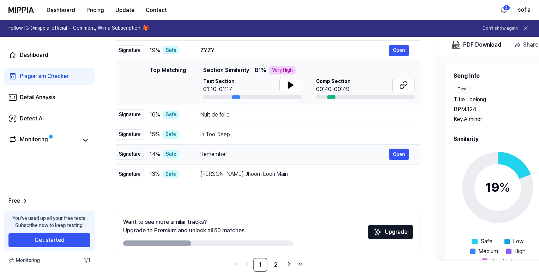
scroll to position [99, 0]
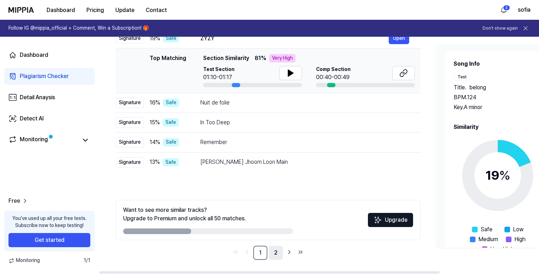
click at [278, 254] on link "2" at bounding box center [276, 253] width 14 height 14
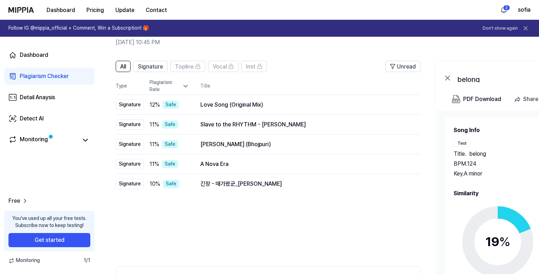
scroll to position [0, 0]
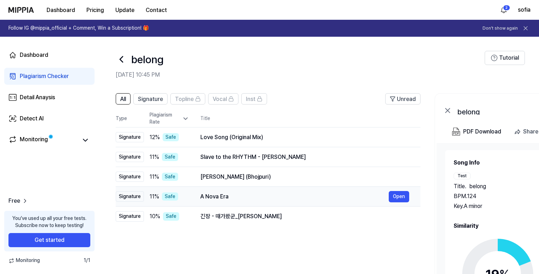
click at [255, 191] on div "A Nova Era Open" at bounding box center [305, 196] width 209 height 11
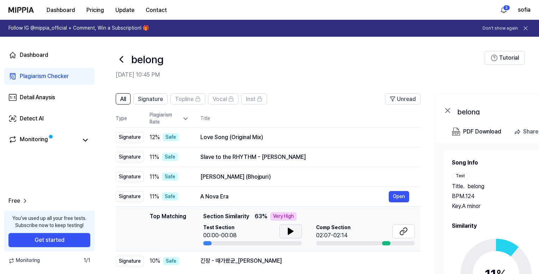
click at [288, 229] on icon at bounding box center [290, 231] width 5 height 6
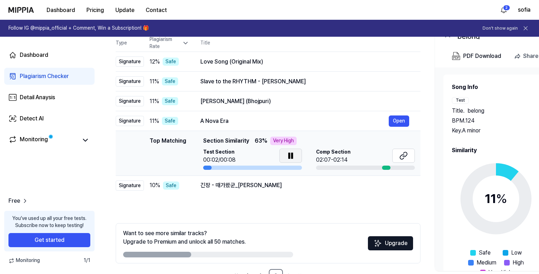
scroll to position [64, 0]
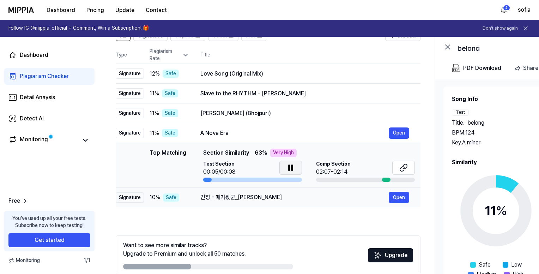
click at [281, 195] on div "긴장 - 때가왔군_[PERSON_NAME]" at bounding box center [295, 197] width 189 height 8
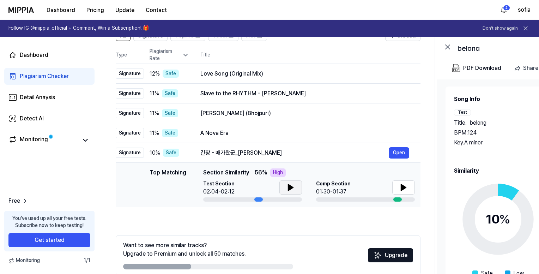
click at [287, 188] on icon at bounding box center [291, 187] width 8 height 8
click at [294, 113] on div "[PERSON_NAME] (Bhojpuri)" at bounding box center [295, 113] width 189 height 8
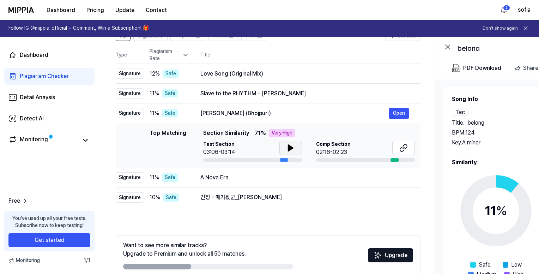
click at [290, 151] on icon at bounding box center [291, 148] width 8 height 8
click at [311, 89] on div "Slave to the RHYTHM - [PERSON_NAME]" at bounding box center [295, 93] width 189 height 8
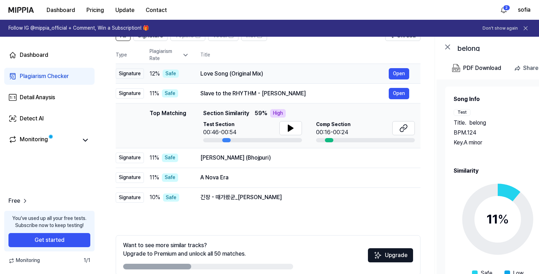
click at [306, 74] on div "Love Song (Original Mix)" at bounding box center [295, 74] width 189 height 8
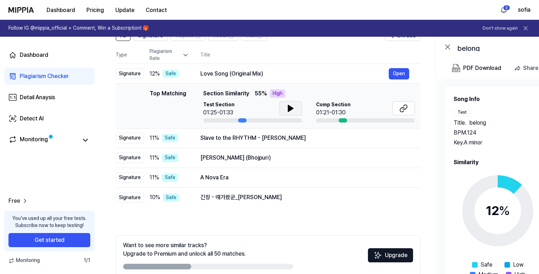
click at [292, 110] on icon at bounding box center [291, 108] width 8 height 8
click at [47, 52] on div "Dashboard" at bounding box center [34, 55] width 29 height 8
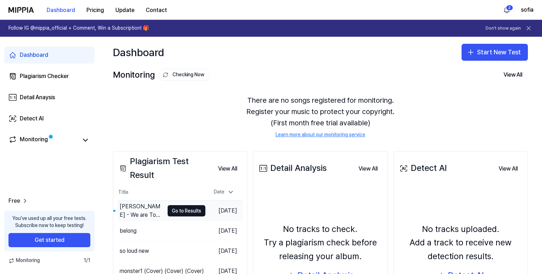
click at [144, 203] on div "[PERSON_NAME] - We are Tomorrowland! MAIN (Cover)" at bounding box center [142, 210] width 44 height 17
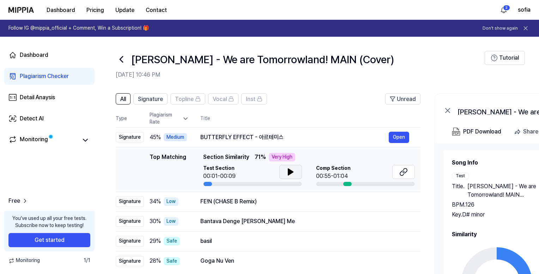
click at [292, 170] on icon at bounding box center [291, 172] width 8 height 8
click at [285, 202] on div "FE!N (CHASE B Remix)" at bounding box center [295, 201] width 189 height 8
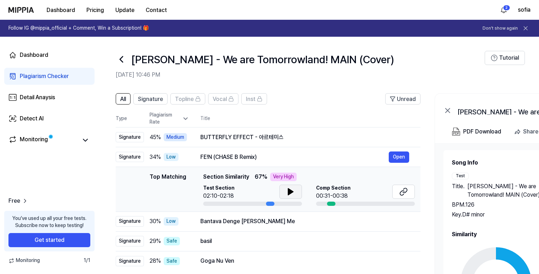
click at [289, 191] on icon at bounding box center [290, 192] width 5 height 6
click at [295, 222] on div "Bantava Denge [PERSON_NAME] Me" at bounding box center [295, 221] width 189 height 8
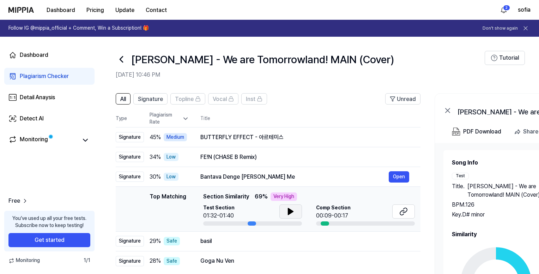
click at [294, 208] on icon at bounding box center [291, 211] width 8 height 8
click at [252, 243] on div "basil" at bounding box center [295, 241] width 189 height 8
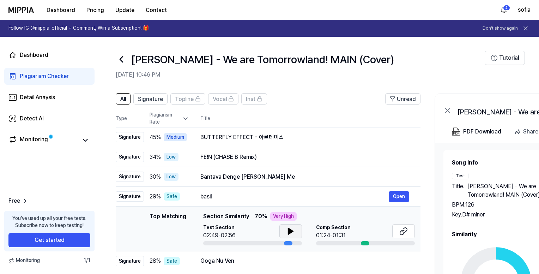
click at [292, 233] on icon at bounding box center [291, 231] width 8 height 8
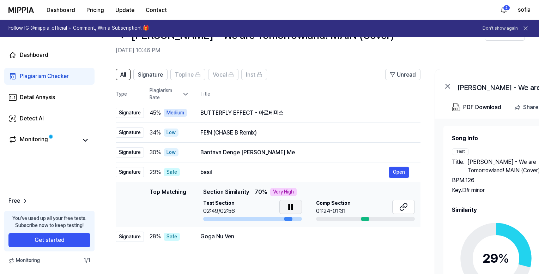
scroll to position [35, 0]
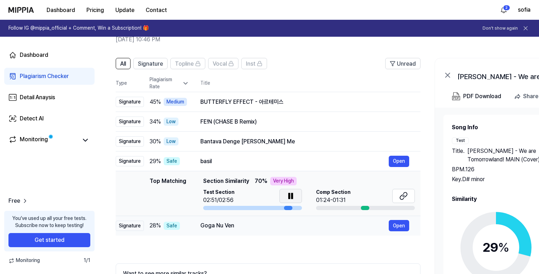
click at [264, 228] on div "Goga Nu Ven" at bounding box center [295, 225] width 189 height 8
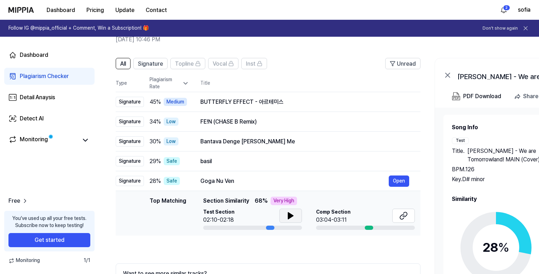
click at [290, 213] on icon at bounding box center [291, 215] width 8 height 8
click at [289, 215] on icon at bounding box center [289, 216] width 1 height 6
